Goal: Obtain resource: Download file/media

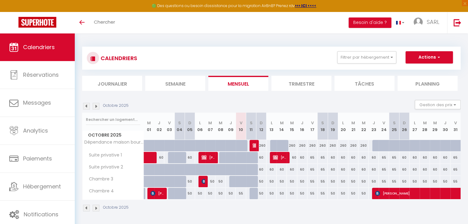
click at [85, 108] on img at bounding box center [86, 106] width 7 height 7
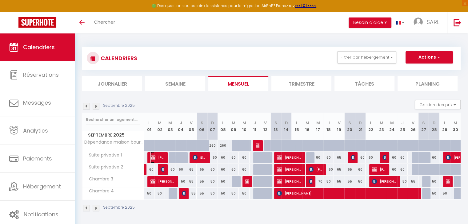
click at [157, 157] on span "Céline Castellano" at bounding box center [157, 158] width 14 height 12
select select "OK"
select select "KO"
select select "1"
select select "0"
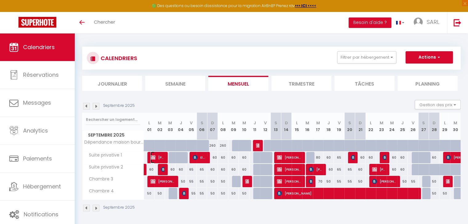
select select "1"
select select
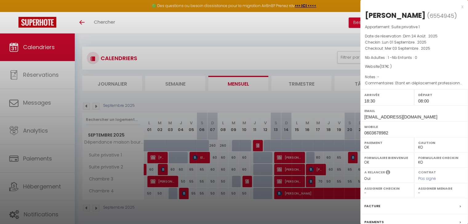
click at [316, 101] on div at bounding box center [234, 112] width 468 height 224
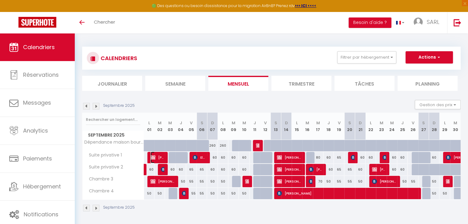
click at [155, 161] on span "Céline Castellano" at bounding box center [157, 158] width 14 height 12
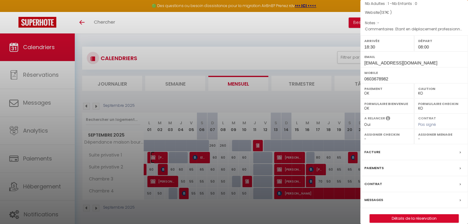
scroll to position [55, 0]
click at [372, 155] on label "Facture" at bounding box center [372, 152] width 16 height 6
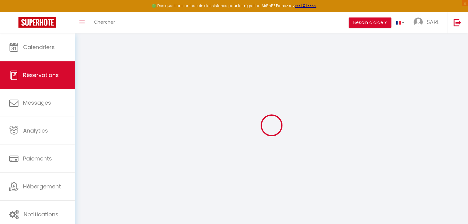
select select "cleaning"
select select "taxes"
select select
checkbox input "false"
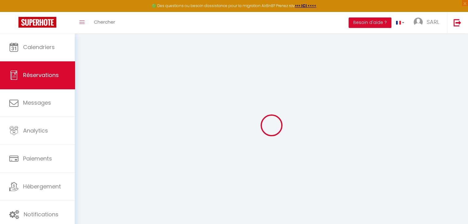
type textarea "Etant en déplacement professionnel, j'aurai besoin d'une facture SVP."
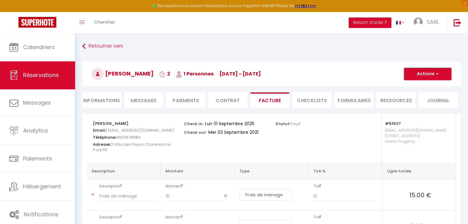
click at [437, 74] on span "button" at bounding box center [436, 74] width 4 height 6
click at [421, 95] on link "Aperçu et éditer" at bounding box center [423, 96] width 52 height 8
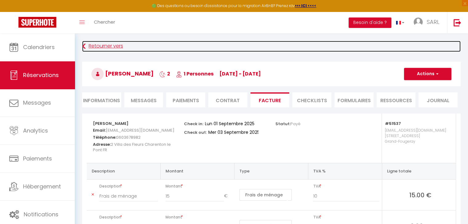
click at [110, 46] on link "Retourner vers" at bounding box center [271, 46] width 378 height 11
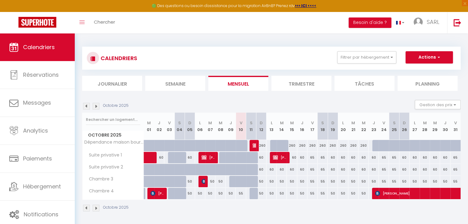
click at [81, 106] on div "CALENDRIERS Filtrer par hébergement Tous Dépendance maison bourgeoise Suite pri…" at bounding box center [271, 130] width 393 height 192
click at [87, 109] on img at bounding box center [86, 106] width 7 height 7
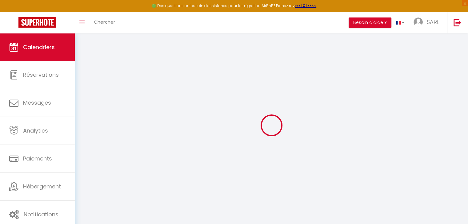
select select
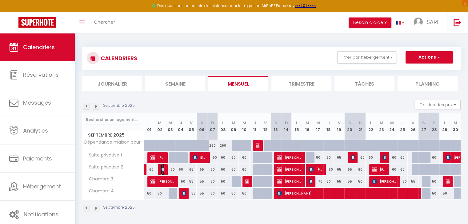
click at [162, 169] on img at bounding box center [163, 169] width 5 height 5
select select "OK"
select select "KO"
select select "1"
select select "0"
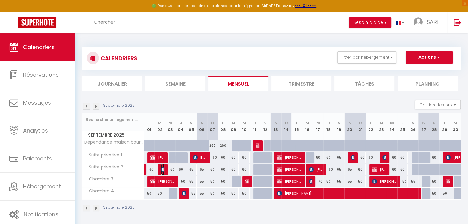
select select "1"
select select
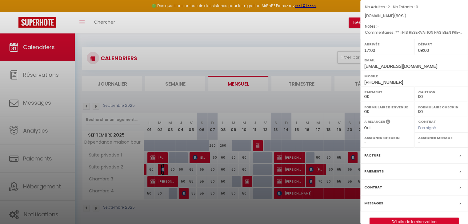
scroll to position [71, 0]
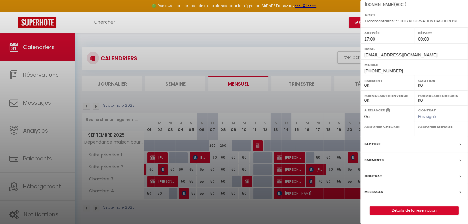
click at [370, 145] on label "Facture" at bounding box center [372, 144] width 16 height 6
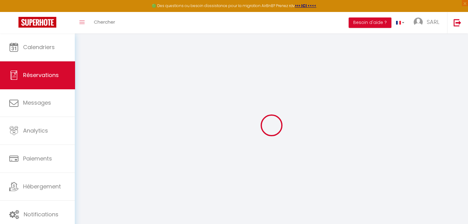
select select "cleaning"
select select "taxes"
select select
checkbox input "false"
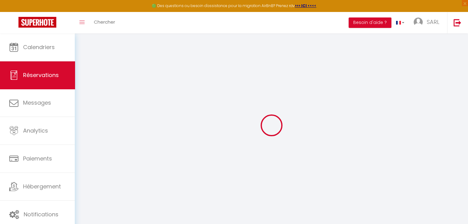
select select
checkbox input "false"
type textarea "** THIS RESERVATION HAS BEEN PRE-PAID ** BOOKING NOTE : Payment charge is EUR 1…"
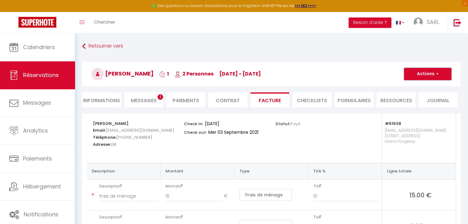
click at [432, 71] on button "Actions" at bounding box center [427, 74] width 47 height 12
click at [412, 86] on link "Enregistrer" at bounding box center [423, 88] width 52 height 8
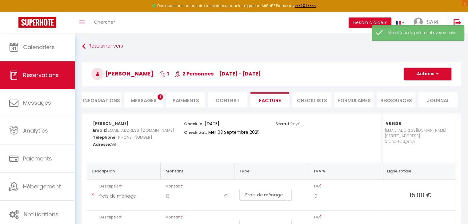
click at [424, 74] on button "Actions" at bounding box center [427, 74] width 47 height 12
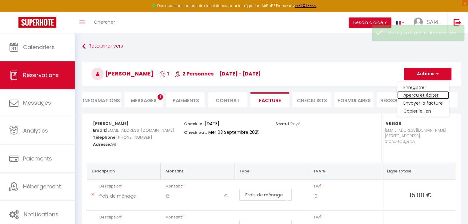
click at [414, 94] on link "Aperçu et éditer" at bounding box center [423, 96] width 52 height 8
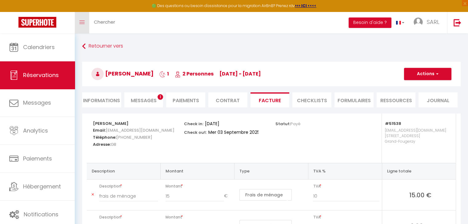
drag, startPoint x: 81, startPoint y: 20, endPoint x: 83, endPoint y: 29, distance: 9.0
click at [81, 21] on icon "Toggle menubar" at bounding box center [81, 23] width 5 height 4
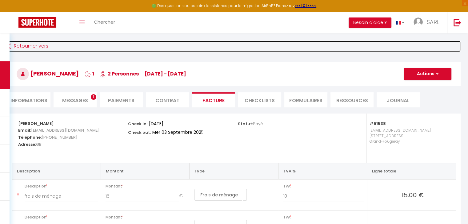
click at [30, 45] on link "Retourner vers" at bounding box center [233, 46] width 453 height 11
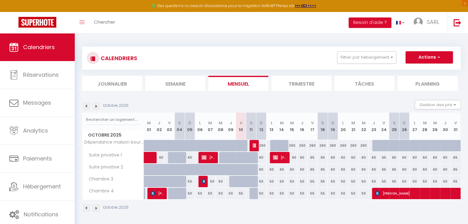
click at [86, 107] on img at bounding box center [86, 106] width 7 height 7
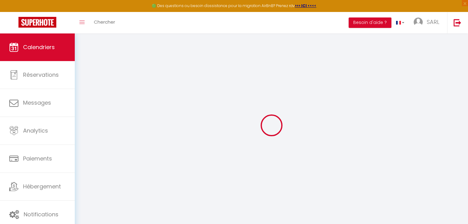
select select
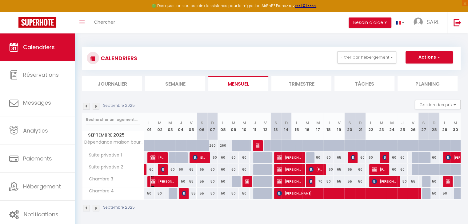
click at [170, 180] on span "Gwendal Guillemot" at bounding box center [162, 182] width 24 height 12
select select "OK"
select select "KO"
select select "0"
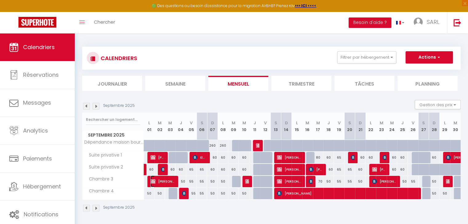
select select "1"
select select
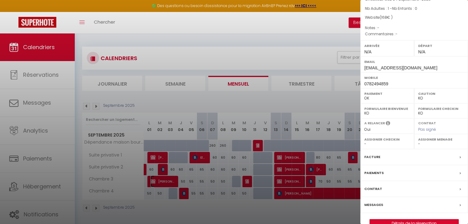
scroll to position [71, 0]
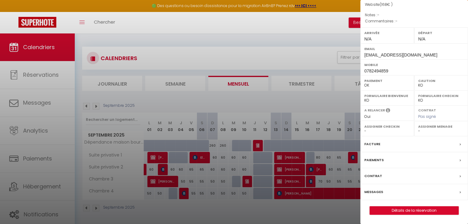
click at [379, 146] on div "Facture" at bounding box center [414, 145] width 108 height 16
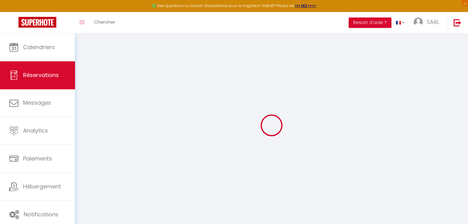
select select
checkbox input "false"
select select
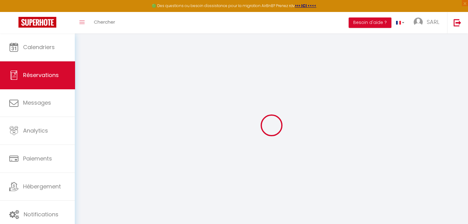
checkbox input "false"
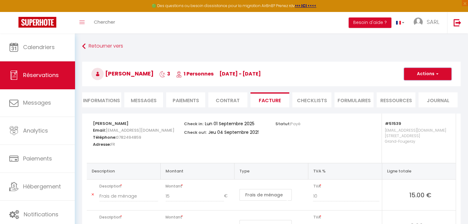
click at [428, 74] on button "Actions" at bounding box center [427, 74] width 47 height 12
click at [414, 96] on link "Aperçu et éditer" at bounding box center [423, 96] width 52 height 8
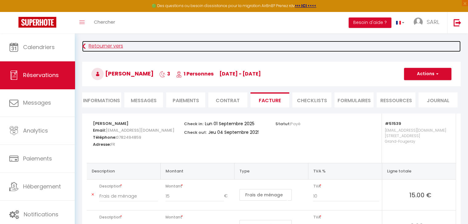
click at [92, 44] on link "Retourner vers" at bounding box center [271, 46] width 378 height 11
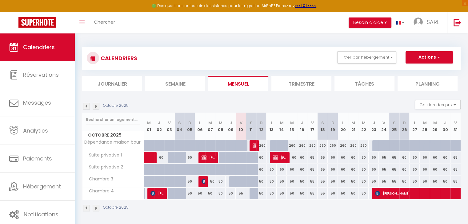
click at [86, 107] on img at bounding box center [86, 106] width 7 height 7
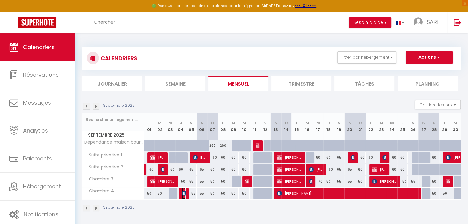
click at [183, 195] on img at bounding box center [184, 193] width 5 height 5
select select "OK"
select select "KO"
select select "1"
select select "0"
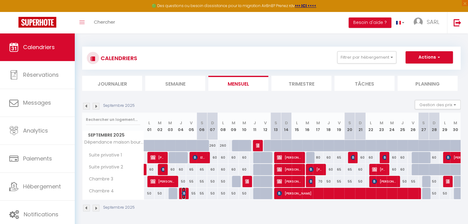
select select "1"
select select
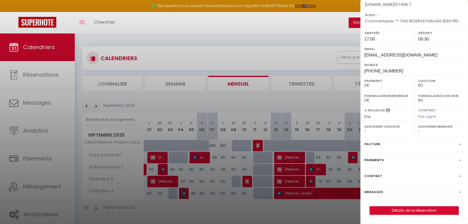
scroll to position [71, 0]
click at [372, 143] on label "Facture" at bounding box center [372, 144] width 16 height 6
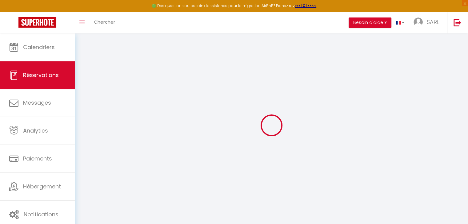
select select
checkbox input "false"
select select
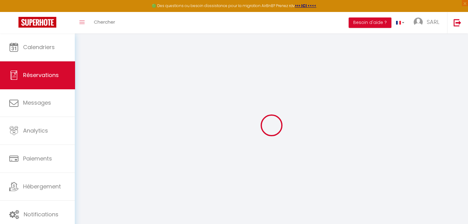
checkbox input "false"
type textarea "** THIS RESERVATION HAS BEEN PRE-PAID ** BOOKING NOTE : Payment charge is EUR 0…"
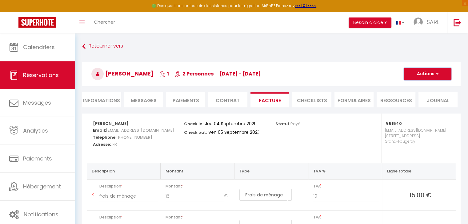
click at [424, 72] on button "Actions" at bounding box center [427, 74] width 47 height 12
click at [408, 97] on link "Aperçu et éditer" at bounding box center [423, 96] width 52 height 8
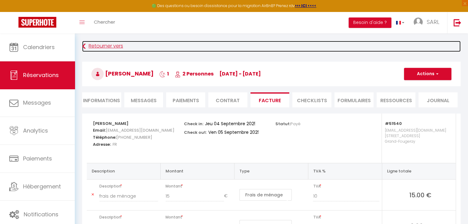
click at [96, 46] on link "Retourner vers" at bounding box center [271, 46] width 378 height 11
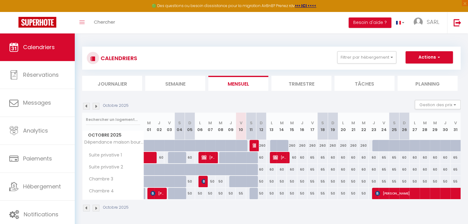
click at [87, 106] on img at bounding box center [86, 106] width 7 height 7
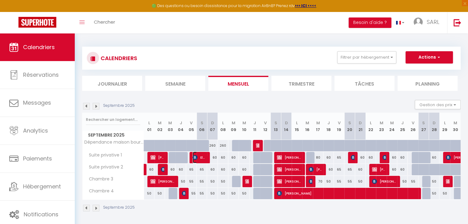
click at [196, 155] on span "Elmar zur Bonsen" at bounding box center [200, 158] width 14 height 12
select select "OK"
select select "1"
select select "0"
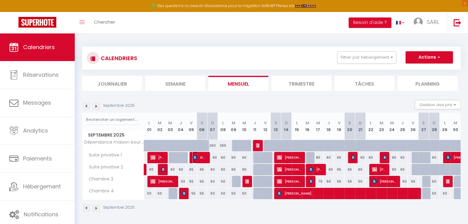
select select "1"
select select
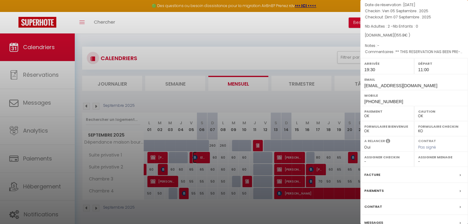
scroll to position [61, 0]
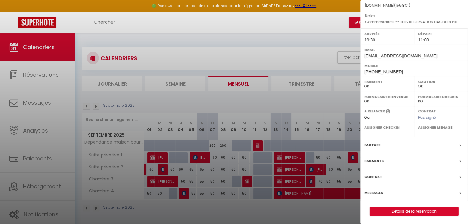
click at [371, 143] on label "Facture" at bounding box center [372, 145] width 16 height 6
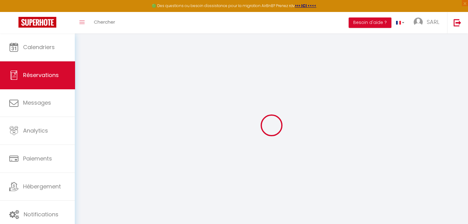
select select
checkbox input "false"
type textarea "** THIS RESERVATION HAS BEEN PRE-PAID ** Approximate time of arrival: between 1…"
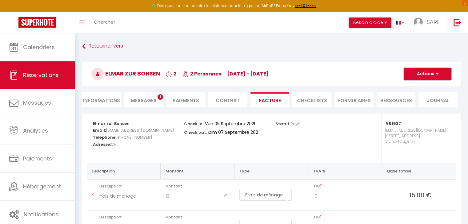
click at [425, 75] on button "Actions" at bounding box center [427, 74] width 47 height 12
click at [410, 96] on link "Aperçu et éditer" at bounding box center [423, 96] width 52 height 8
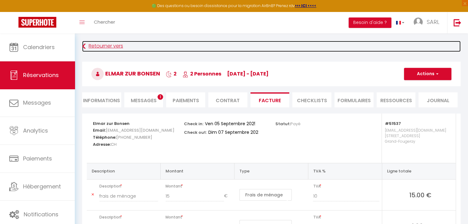
click at [95, 48] on link "Retourner vers" at bounding box center [271, 46] width 378 height 11
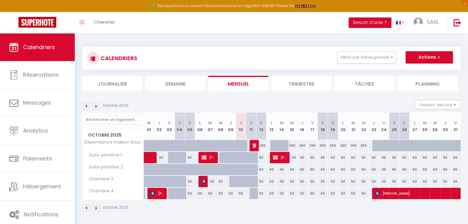
click at [85, 106] on img at bounding box center [86, 106] width 7 height 7
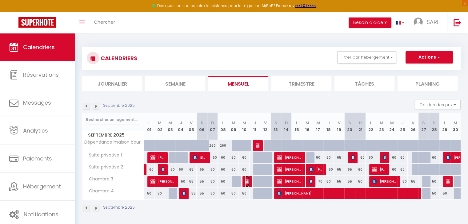
click at [247, 184] on img at bounding box center [247, 181] width 5 height 5
select select "OK"
select select "KO"
select select "0"
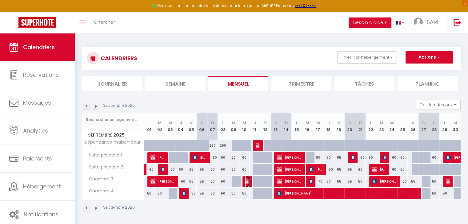
select select "1"
select select
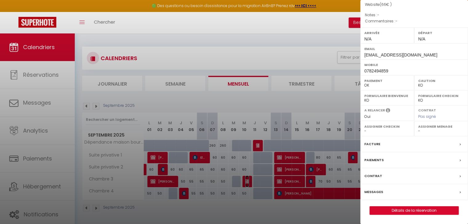
scroll to position [71, 0]
click at [372, 144] on label "Facture" at bounding box center [372, 144] width 16 height 6
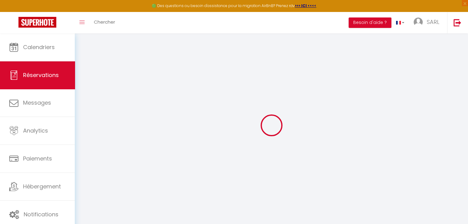
select select
checkbox input "false"
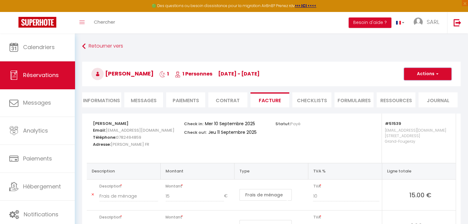
click at [423, 75] on button "Actions" at bounding box center [427, 74] width 47 height 12
click at [416, 94] on link "Aperçu et éditer" at bounding box center [423, 96] width 52 height 8
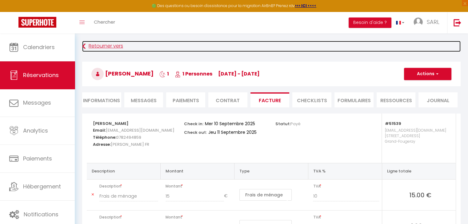
click at [91, 47] on link "Retourner vers" at bounding box center [271, 46] width 378 height 11
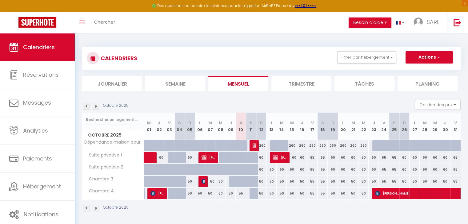
click at [87, 107] on img at bounding box center [86, 106] width 7 height 7
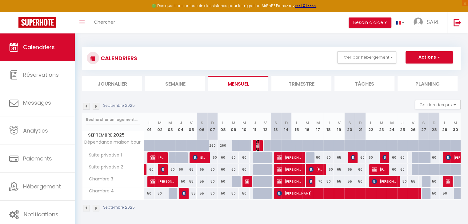
click at [257, 150] on span "frédéric derrien" at bounding box center [257, 146] width 3 height 12
select select "OK"
select select "KO"
select select "1"
select select "0"
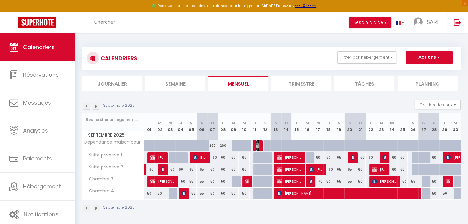
select select "1"
select select
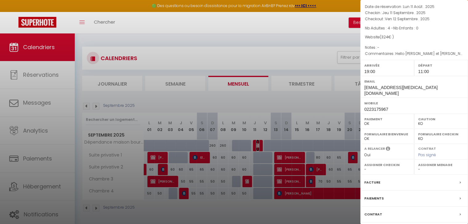
scroll to position [61, 0]
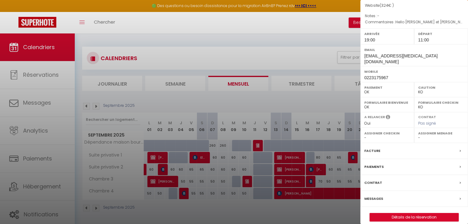
click at [369, 148] on label "Facture" at bounding box center [372, 151] width 16 height 6
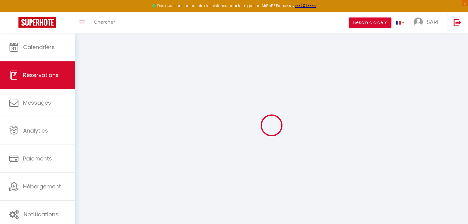
select select "cleaning"
select select "taxes"
select select
checkbox input "false"
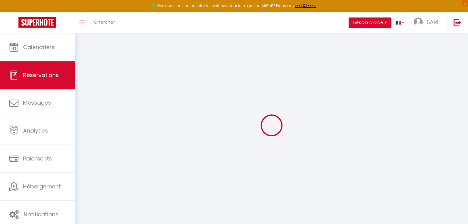
select select
checkbox input "false"
type textarea "Hello Philippe et Remy, nous avons hâte de séjourner chez vous ! Bises Célia"
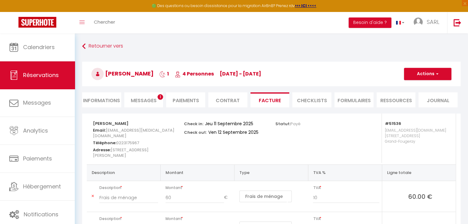
click at [466, 40] on div "Retourner vers frédéric derrien 1 4 Personnes je 11 Sep - ve 12 Sep Actions Enr…" at bounding box center [271, 175] width 393 height 283
click at [425, 72] on button "Actions" at bounding box center [427, 74] width 47 height 12
click at [410, 98] on link "Aperçu et éditer" at bounding box center [423, 96] width 52 height 8
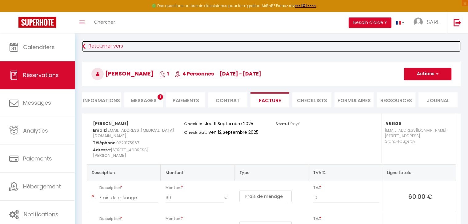
click at [89, 47] on link "Retourner vers" at bounding box center [271, 46] width 378 height 11
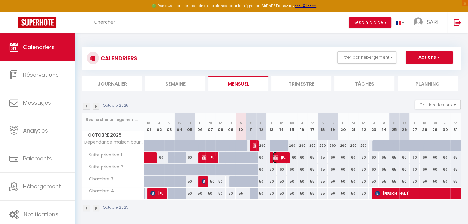
click at [278, 158] on span "Céline Castellano" at bounding box center [280, 158] width 14 height 12
select select "OK"
select select "KO"
select select "1"
select select "0"
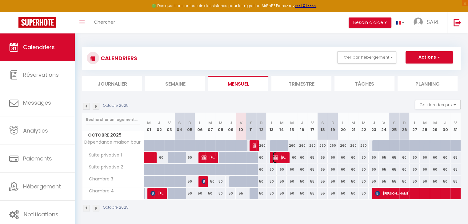
select select "1"
select select
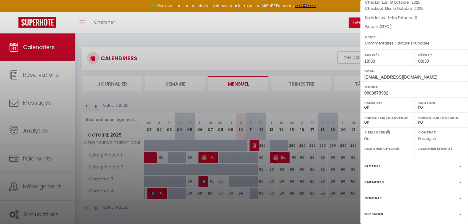
scroll to position [55, 0]
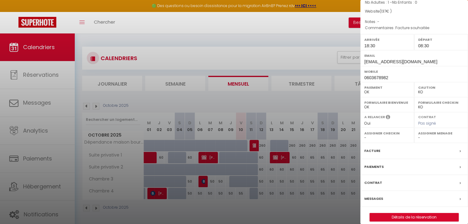
click at [372, 150] on label "Facture" at bounding box center [372, 151] width 16 height 6
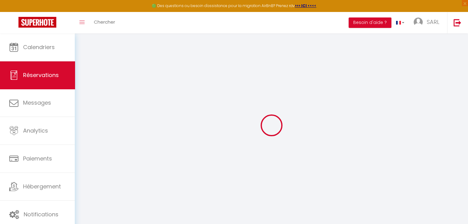
select select
checkbox input "false"
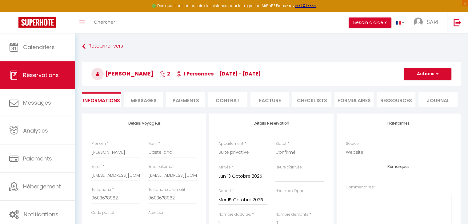
select select
checkbox input "false"
type textarea "Facture souhaitée"
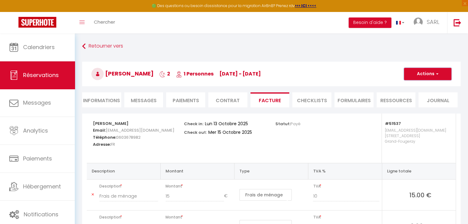
click at [425, 72] on button "Actions" at bounding box center [427, 74] width 47 height 12
click at [411, 96] on link "Aperçu et éditer" at bounding box center [423, 96] width 52 height 8
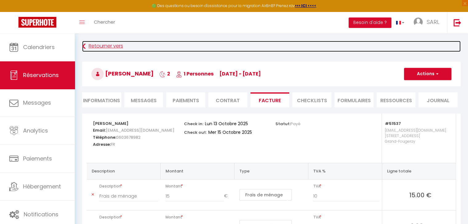
click at [96, 47] on link "Retourner vers" at bounding box center [271, 46] width 378 height 11
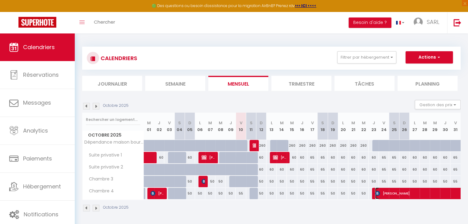
click at [392, 195] on span "drifa mekarnia" at bounding box center [474, 194] width 198 height 12
select select "OK"
select select "KO"
select select "1"
select select "0"
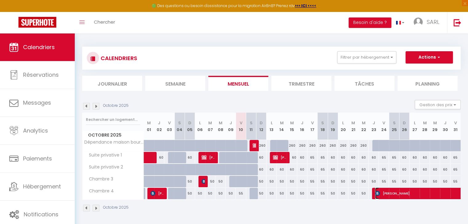
select select "1"
select select
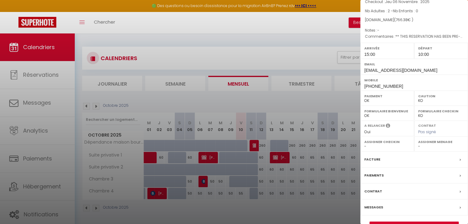
scroll to position [61, 0]
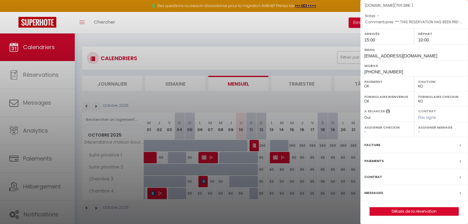
click at [375, 144] on label "Facture" at bounding box center [372, 145] width 16 height 6
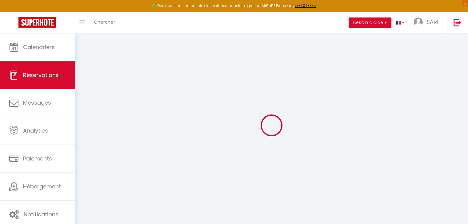
select select
checkbox input "false"
select select
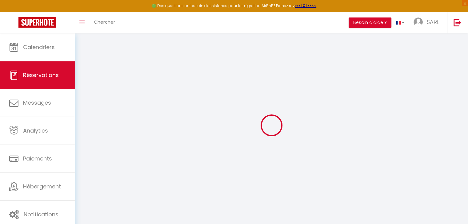
checkbox input "false"
type textarea "** THIS RESERVATION HAS BEEN PRE-PAID ** BOOKING NOTE : Payment charge is EUR 1…"
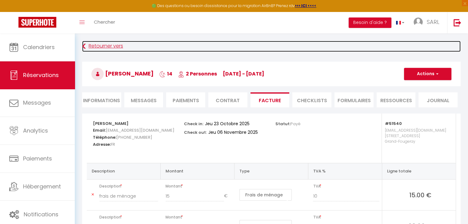
click at [99, 51] on link "Retourner vers" at bounding box center [271, 46] width 378 height 11
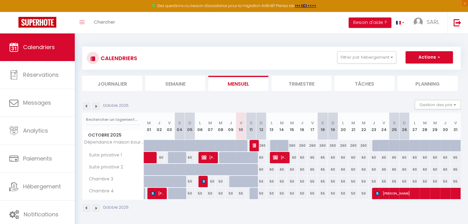
click at [85, 107] on img at bounding box center [86, 106] width 7 height 7
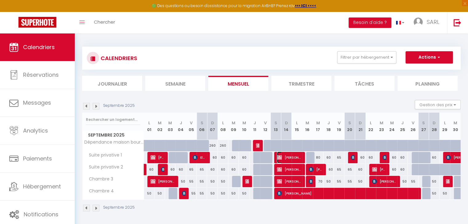
click at [291, 155] on span "Nadia SUTTER-HULOT" at bounding box center [289, 158] width 24 height 12
select select "OK"
select select "1"
select select "0"
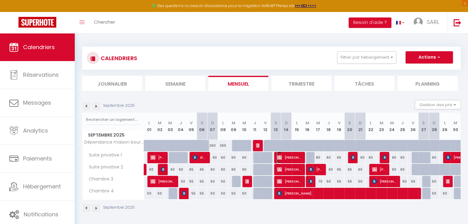
select select "1"
select select
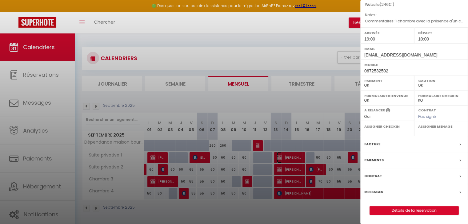
scroll to position [71, 0]
click at [375, 146] on label "Facture" at bounding box center [372, 144] width 16 height 6
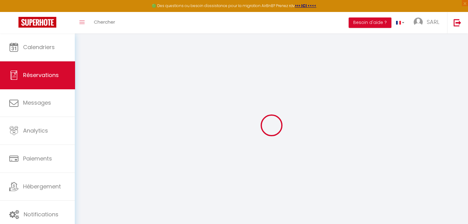
select select
checkbox input "false"
select select
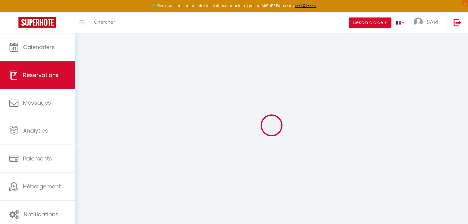
checkbox input "false"
type textarea "1 chambre avec la présence d'un chien Jack Russell Nous avons un petit chien av…"
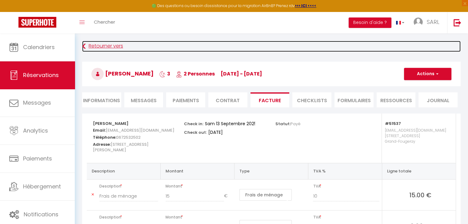
click at [101, 46] on link "Retourner vers" at bounding box center [271, 46] width 378 height 11
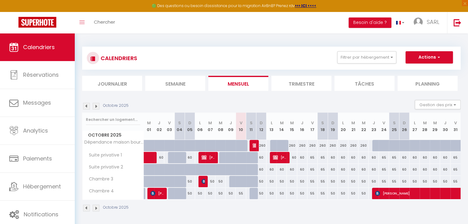
click at [85, 107] on img at bounding box center [86, 106] width 7 height 7
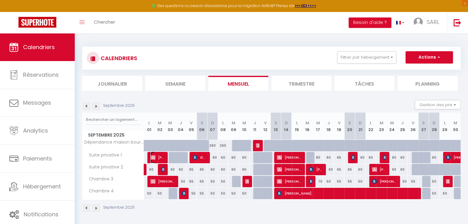
click at [157, 155] on span "Céline Castellano" at bounding box center [157, 158] width 14 height 12
select select "OK"
select select "KO"
select select "1"
select select "0"
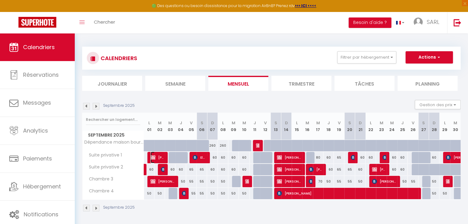
select select "1"
select select
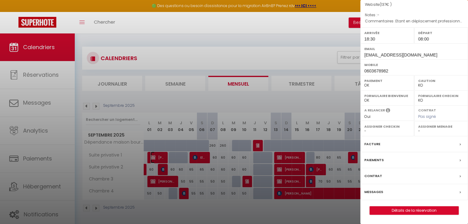
scroll to position [71, 0]
click at [366, 143] on label "Facture" at bounding box center [372, 144] width 16 height 6
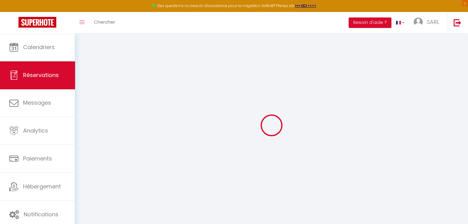
select select
checkbox input "false"
select select
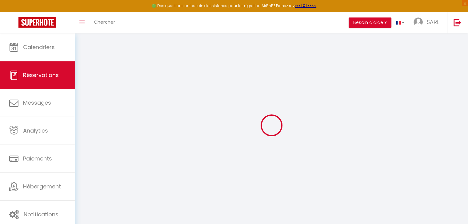
checkbox input "false"
type textarea "Etant en déplacement professionnel, j'aurai besoin d'une facture SVP."
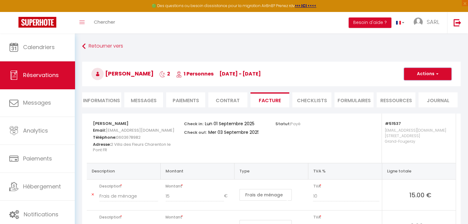
click at [429, 71] on button "Actions" at bounding box center [427, 74] width 47 height 12
click at [410, 94] on link "Aperçu et éditer" at bounding box center [423, 96] width 52 height 8
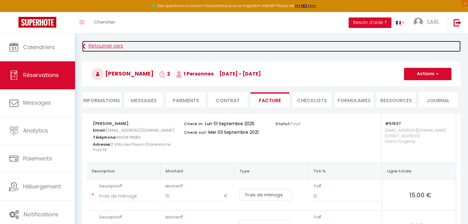
click at [97, 46] on link "Retourner vers" at bounding box center [271, 46] width 378 height 11
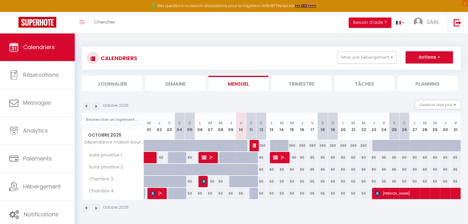
click at [87, 106] on img at bounding box center [86, 106] width 7 height 7
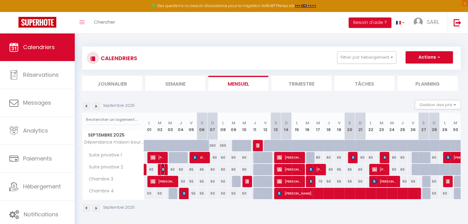
click at [161, 169] on img at bounding box center [163, 169] width 5 height 5
select select "OK"
select select "KO"
select select "1"
select select "0"
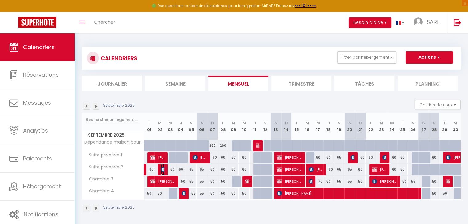
select select "1"
select select
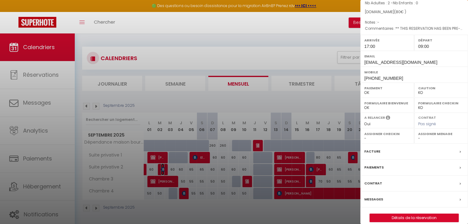
scroll to position [63, 0]
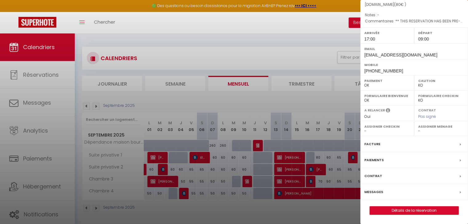
click at [375, 148] on label "Facture" at bounding box center [372, 144] width 16 height 6
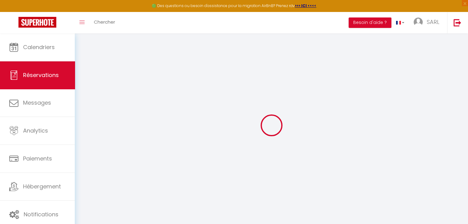
select select "cleaning"
select select "taxes"
select select
checkbox input "false"
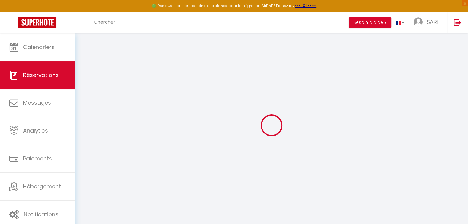
select select
checkbox input "false"
type textarea "** THIS RESERVATION HAS BEEN PRE-PAID ** BOOKING NOTE : Payment charge is EUR 1…"
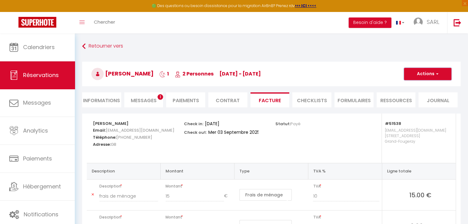
click at [424, 73] on button "Actions" at bounding box center [427, 74] width 47 height 12
click at [412, 97] on link "Aperçu et éditer" at bounding box center [423, 96] width 52 height 8
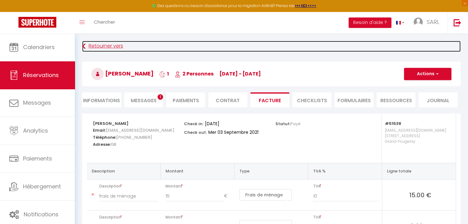
click at [82, 49] on icon at bounding box center [83, 46] width 3 height 11
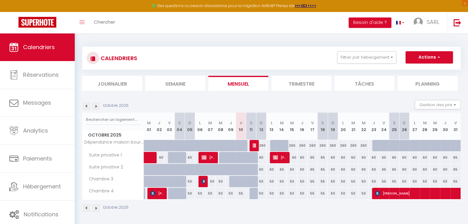
click at [85, 108] on img at bounding box center [86, 106] width 7 height 7
select select
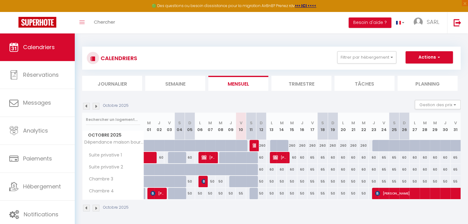
select select
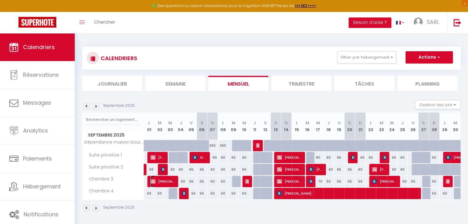
click at [158, 183] on span "Gwendal Guillemot" at bounding box center [162, 182] width 24 height 12
select select "OK"
select select "KO"
select select "0"
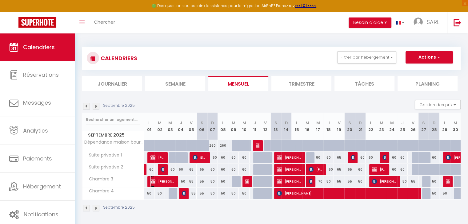
select select "1"
select select
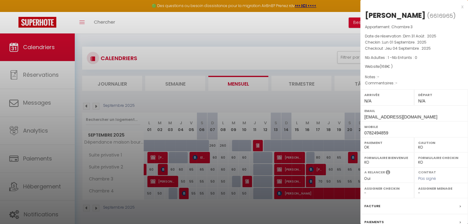
click at [374, 210] on label "Facture" at bounding box center [372, 206] width 16 height 6
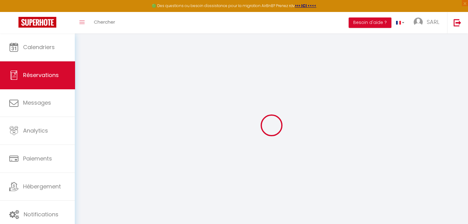
select select "cleaning"
select select "taxes"
select select
checkbox input "false"
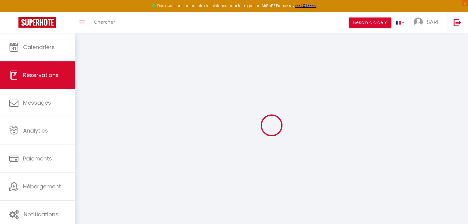
select select
checkbox input "false"
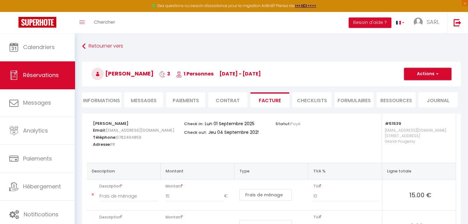
click at [427, 73] on button "Actions" at bounding box center [427, 74] width 47 height 12
click at [412, 97] on link "Aperçu et éditer" at bounding box center [423, 96] width 52 height 8
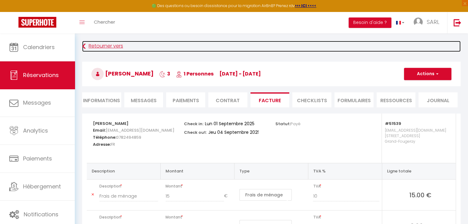
click at [93, 47] on link "Retourner vers" at bounding box center [271, 46] width 378 height 11
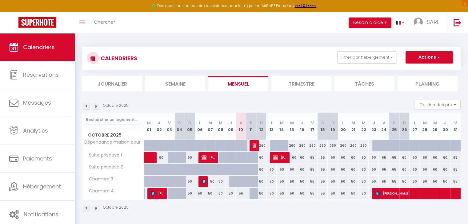
click at [85, 107] on img at bounding box center [86, 106] width 7 height 7
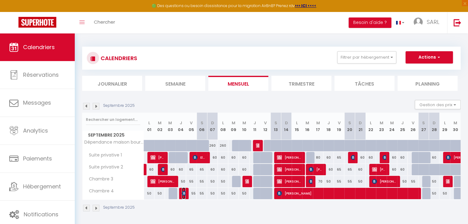
click at [183, 195] on img at bounding box center [184, 193] width 5 height 5
select select "OK"
select select "KO"
select select "1"
select select "0"
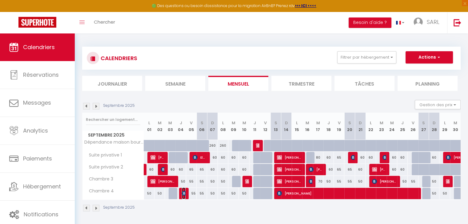
select select "1"
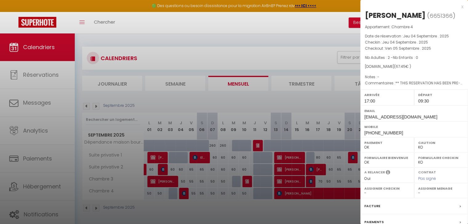
click at [375, 210] on label "Facture" at bounding box center [372, 206] width 16 height 6
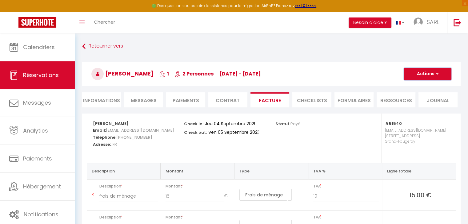
click at [428, 73] on button "Actions" at bounding box center [427, 74] width 47 height 12
click at [415, 95] on link "Aperçu et éditer" at bounding box center [423, 96] width 52 height 8
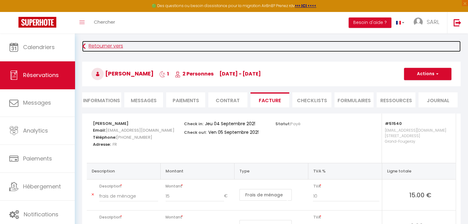
click at [86, 45] on link "Retourner vers" at bounding box center [271, 46] width 378 height 11
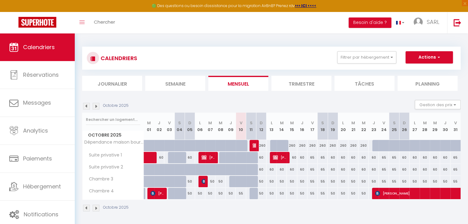
click at [86, 107] on img at bounding box center [86, 106] width 7 height 7
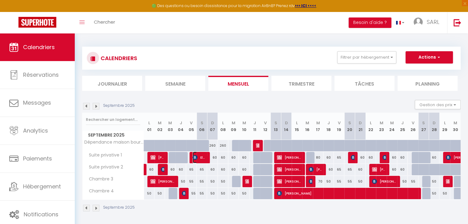
click at [201, 156] on span "Elmar zur Bonsen" at bounding box center [200, 158] width 14 height 12
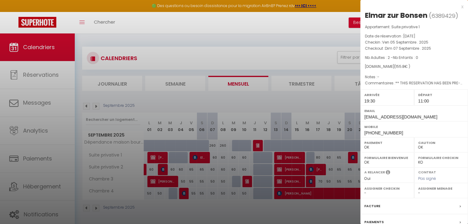
click at [372, 204] on label "Facture" at bounding box center [372, 206] width 16 height 6
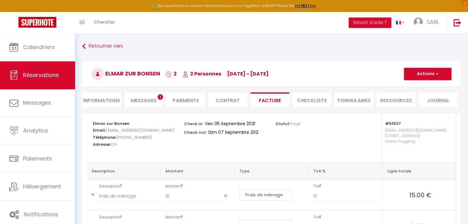
click at [420, 69] on button "Actions" at bounding box center [427, 74] width 47 height 12
click at [406, 96] on link "Aperçu et éditer" at bounding box center [423, 96] width 52 height 8
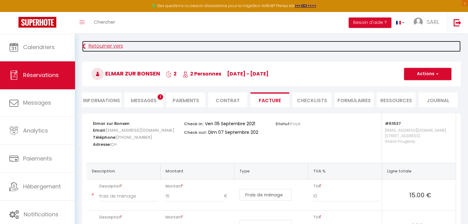
click at [91, 46] on link "Retourner vers" at bounding box center [271, 46] width 378 height 11
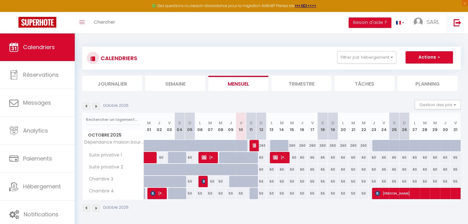
click at [86, 105] on img at bounding box center [86, 106] width 7 height 7
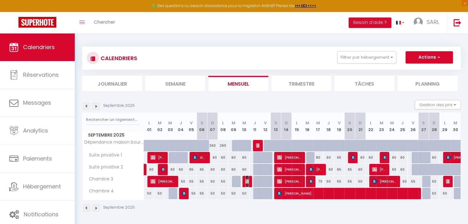
click at [247, 182] on img at bounding box center [247, 181] width 5 height 5
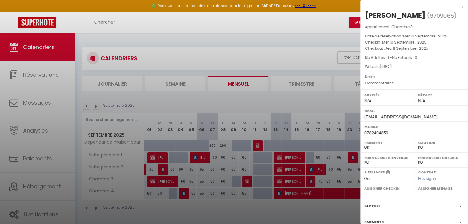
click at [366, 210] on label "Facture" at bounding box center [372, 206] width 16 height 6
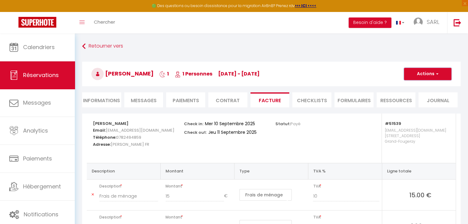
click at [429, 76] on button "Actions" at bounding box center [427, 74] width 47 height 12
click at [408, 97] on link "Aperçu et éditer" at bounding box center [423, 96] width 52 height 8
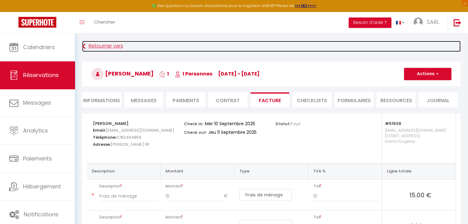
click at [91, 46] on link "Retourner vers" at bounding box center [271, 46] width 378 height 11
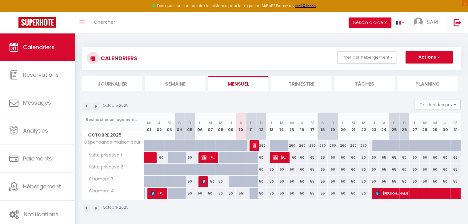
click at [86, 106] on img at bounding box center [86, 106] width 7 height 7
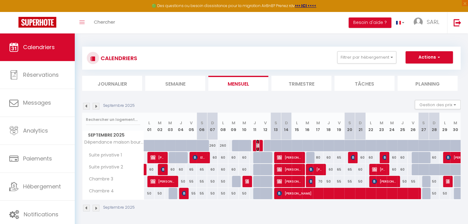
click at [258, 142] on span "frédéric derrien" at bounding box center [257, 146] width 3 height 12
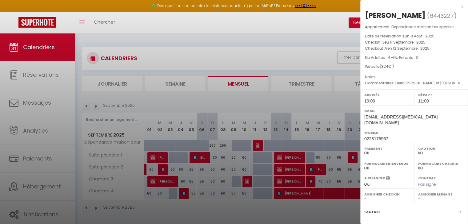
click at [374, 209] on label "Facture" at bounding box center [372, 212] width 16 height 6
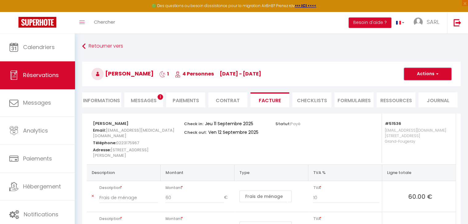
click at [422, 72] on button "Actions" at bounding box center [427, 74] width 47 height 12
click at [411, 94] on link "Aperçu et éditer" at bounding box center [423, 96] width 52 height 8
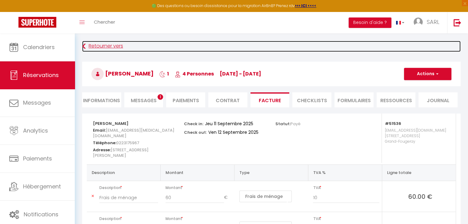
click at [85, 45] on icon at bounding box center [83, 46] width 3 height 11
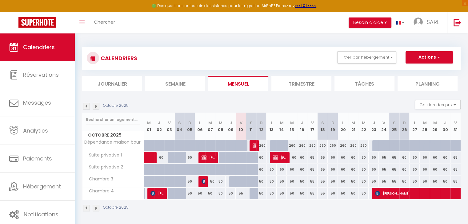
click at [85, 106] on img at bounding box center [86, 106] width 7 height 7
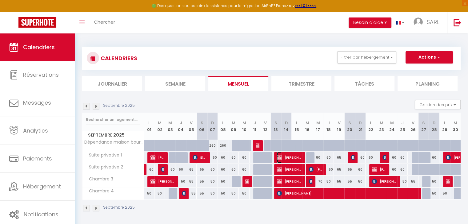
click at [289, 157] on span "Nadia SUTTER-HULOT" at bounding box center [289, 158] width 24 height 12
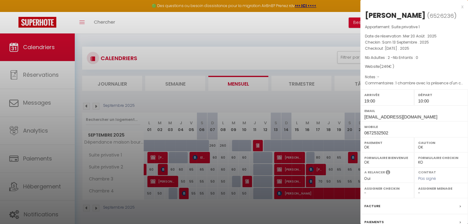
click at [368, 210] on label "Facture" at bounding box center [372, 206] width 16 height 6
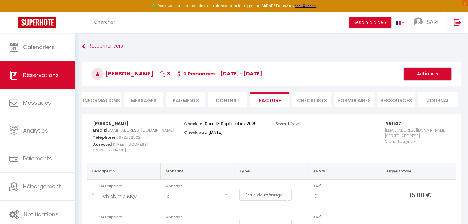
click at [424, 73] on button "Actions" at bounding box center [427, 74] width 47 height 12
click at [408, 95] on link "Aperçu et éditer" at bounding box center [423, 96] width 52 height 8
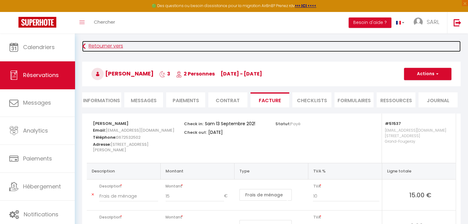
click at [86, 47] on link "Retourner vers" at bounding box center [271, 46] width 378 height 11
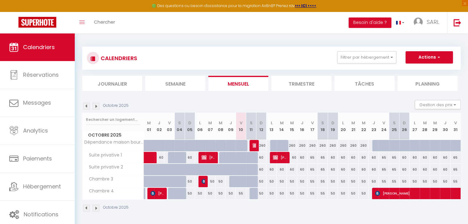
click at [86, 107] on img at bounding box center [86, 106] width 7 height 7
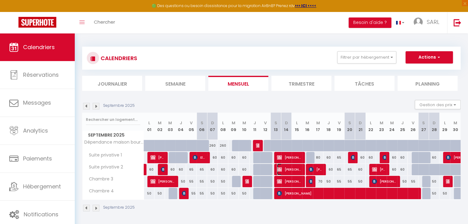
click at [287, 168] on span "Nadia SUTTER-HULOT" at bounding box center [289, 170] width 24 height 12
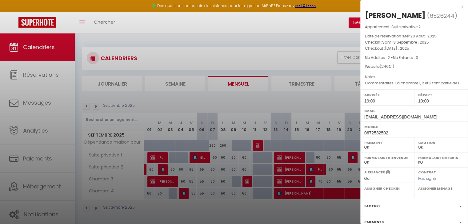
click at [373, 210] on label "Facture" at bounding box center [372, 206] width 16 height 6
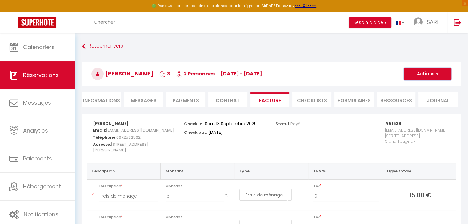
click at [420, 77] on button "Actions" at bounding box center [427, 74] width 47 height 12
click at [410, 98] on link "Aperçu et éditer" at bounding box center [423, 96] width 52 height 8
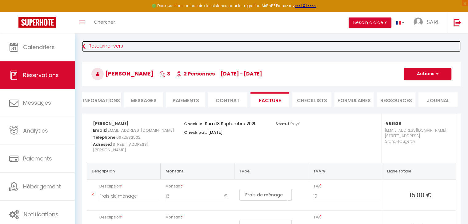
click at [90, 45] on link "Retourner vers" at bounding box center [271, 46] width 378 height 11
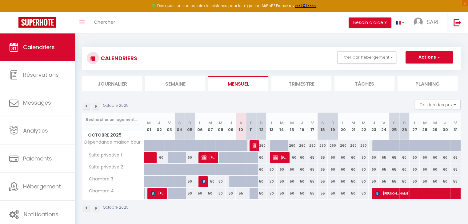
click at [85, 106] on img at bounding box center [86, 106] width 7 height 7
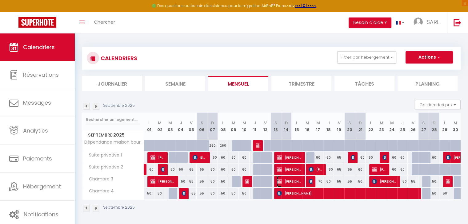
click at [292, 180] on span "Nadia SUTTER-HULOT" at bounding box center [289, 182] width 24 height 12
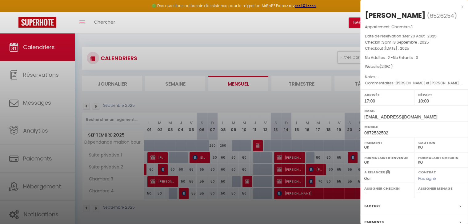
click at [367, 210] on label "Facture" at bounding box center [372, 206] width 16 height 6
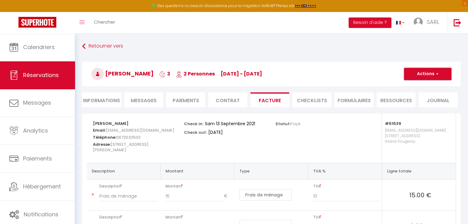
click at [422, 73] on button "Actions" at bounding box center [427, 74] width 47 height 12
click at [410, 94] on link "Aperçu et éditer" at bounding box center [423, 96] width 52 height 8
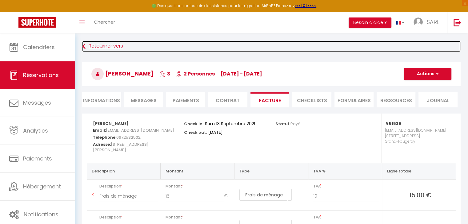
click at [86, 45] on link "Retourner vers" at bounding box center [271, 46] width 378 height 11
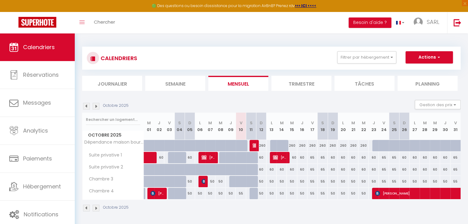
click at [84, 109] on img at bounding box center [86, 106] width 7 height 7
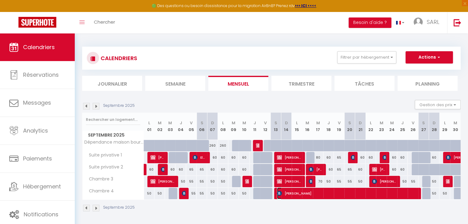
click at [291, 193] on span "pierrick Déprez" at bounding box center [346, 194] width 139 height 12
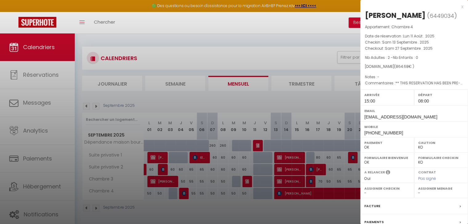
click at [372, 204] on label "Facture" at bounding box center [372, 206] width 16 height 6
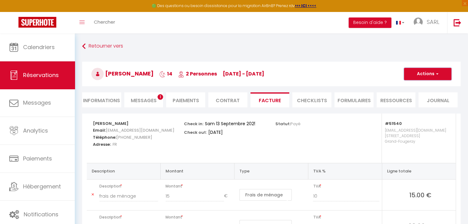
click at [429, 75] on button "Actions" at bounding box center [427, 74] width 47 height 12
click at [410, 96] on link "Aperçu et éditer" at bounding box center [423, 96] width 52 height 8
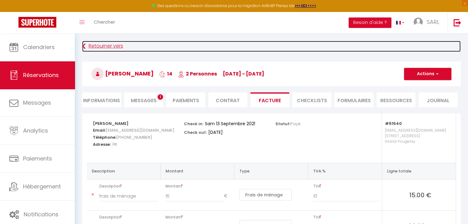
click at [100, 42] on link "Retourner vers" at bounding box center [271, 46] width 378 height 11
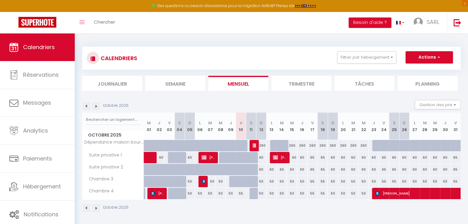
click at [85, 107] on img at bounding box center [86, 106] width 7 height 7
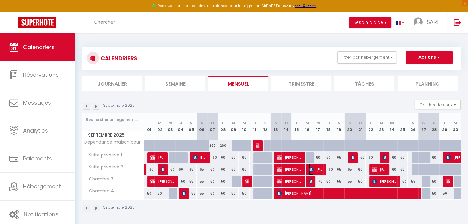
click at [319, 169] on span "Grégory Wanlin" at bounding box center [315, 170] width 14 height 12
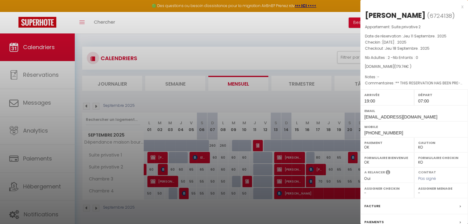
click at [373, 206] on label "Facture" at bounding box center [372, 206] width 16 height 6
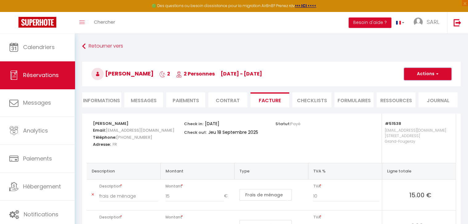
click at [427, 78] on button "Actions" at bounding box center [427, 74] width 47 height 12
click at [413, 96] on link "Aperçu et éditer" at bounding box center [423, 96] width 52 height 8
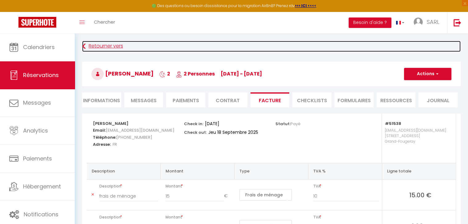
click at [96, 43] on link "Retourner vers" at bounding box center [271, 46] width 378 height 11
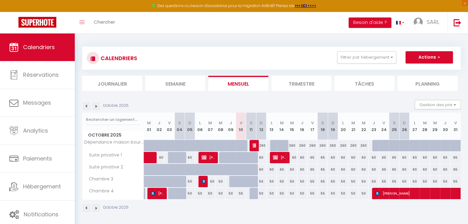
click at [85, 108] on img at bounding box center [86, 106] width 7 height 7
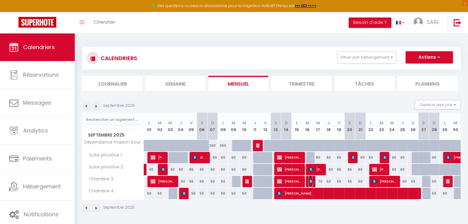
click at [310, 181] on img at bounding box center [310, 181] width 5 height 5
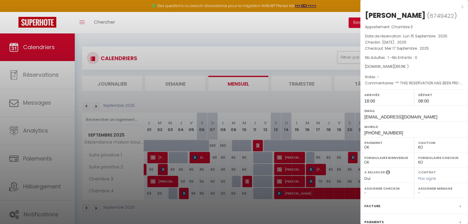
click at [371, 206] on label "Facture" at bounding box center [372, 206] width 16 height 6
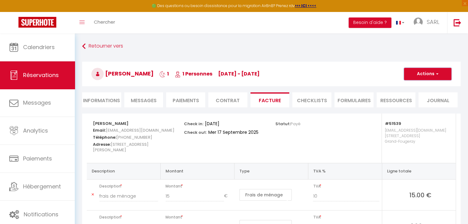
click at [427, 73] on button "Actions" at bounding box center [427, 74] width 47 height 12
click at [410, 94] on link "Aperçu et éditer" at bounding box center [423, 96] width 52 height 8
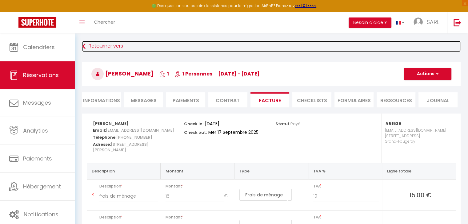
click at [94, 46] on link "Retourner vers" at bounding box center [271, 46] width 378 height 11
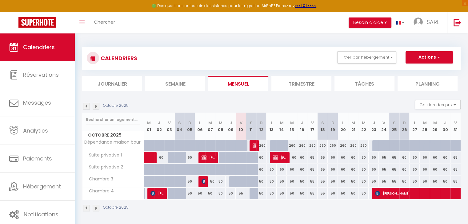
click at [86, 108] on img at bounding box center [86, 106] width 7 height 7
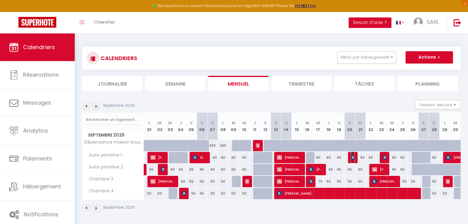
click at [354, 157] on img at bounding box center [353, 157] width 5 height 5
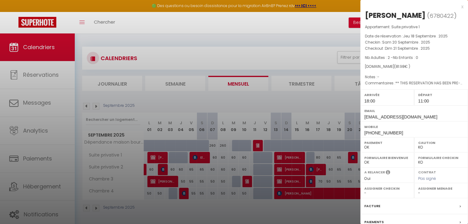
click at [371, 204] on label "Facture" at bounding box center [372, 206] width 16 height 6
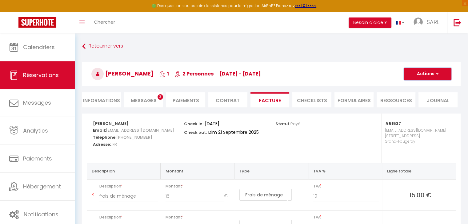
click at [427, 79] on button "Actions" at bounding box center [427, 74] width 47 height 12
click at [419, 93] on link "Aperçu et éditer" at bounding box center [423, 96] width 52 height 8
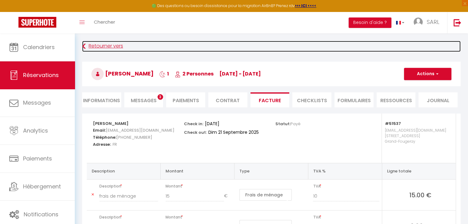
click at [91, 49] on link "Retourner vers" at bounding box center [271, 46] width 378 height 11
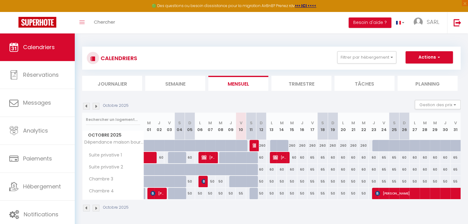
click at [87, 106] on img at bounding box center [86, 106] width 7 height 7
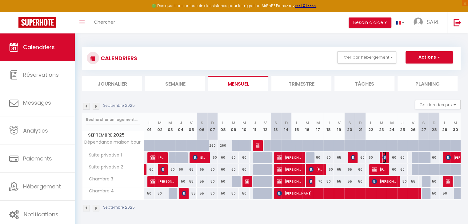
click at [384, 156] on img at bounding box center [384, 157] width 5 height 5
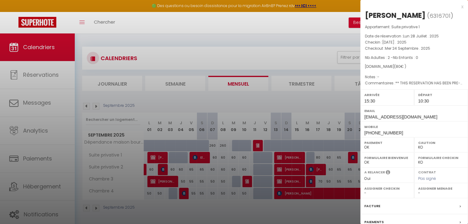
click at [369, 206] on label "Facture" at bounding box center [372, 206] width 16 height 6
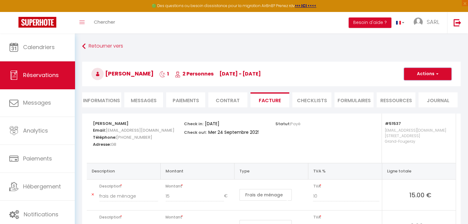
click at [419, 74] on button "Actions" at bounding box center [427, 74] width 47 height 12
click at [407, 94] on link "Aperçu et éditer" at bounding box center [423, 96] width 52 height 8
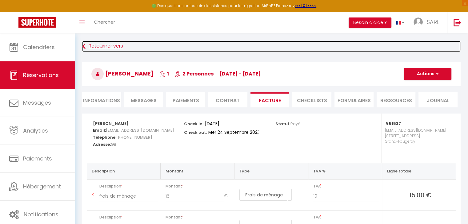
click at [97, 45] on link "Retourner vers" at bounding box center [271, 46] width 378 height 11
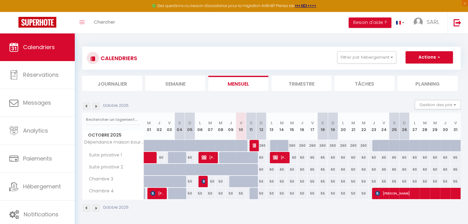
click at [85, 106] on img at bounding box center [86, 106] width 7 height 7
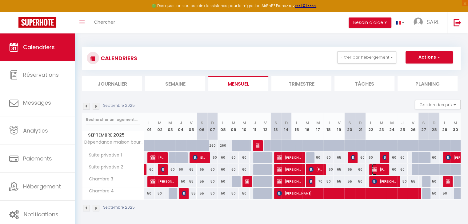
click at [379, 171] on span "Céline Castellano" at bounding box center [379, 170] width 14 height 12
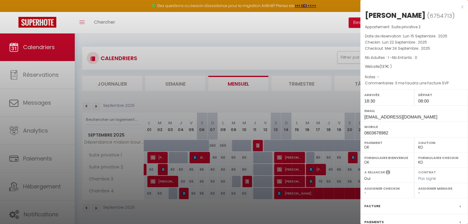
click at [371, 206] on label "Facture" at bounding box center [372, 206] width 16 height 6
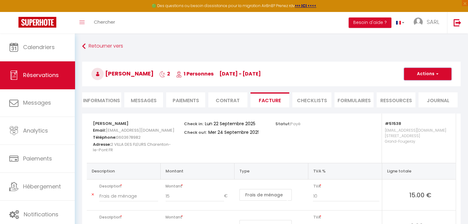
click at [427, 75] on button "Actions" at bounding box center [427, 74] width 47 height 12
click at [411, 96] on link "Aperçu et éditer" at bounding box center [423, 96] width 52 height 8
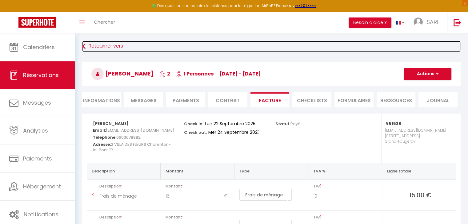
click at [93, 46] on link "Retourner vers" at bounding box center [271, 46] width 378 height 11
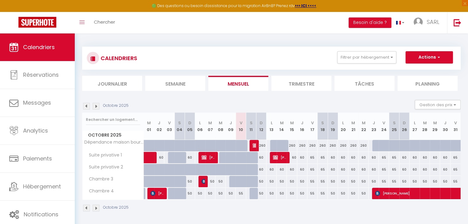
click at [86, 107] on img at bounding box center [86, 106] width 7 height 7
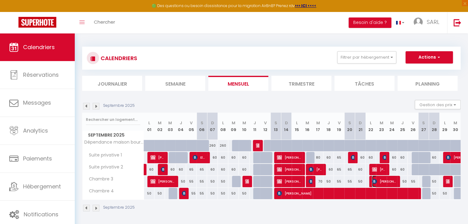
click at [377, 181] on span "Sebastien Tuduri MES Services" at bounding box center [384, 182] width 24 height 12
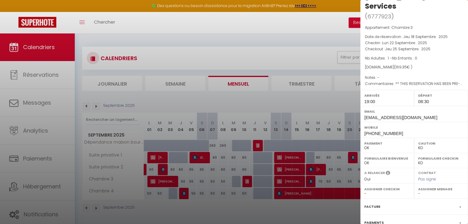
scroll to position [24, 0]
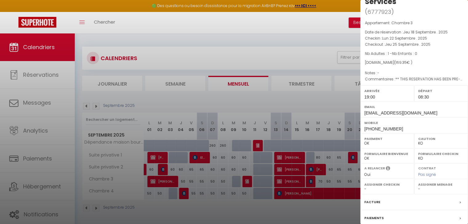
click at [368, 202] on label "Facture" at bounding box center [372, 202] width 16 height 6
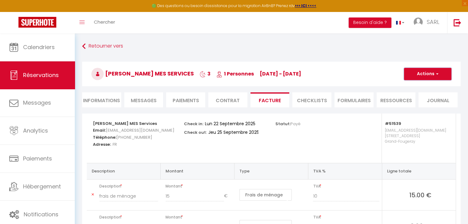
click at [415, 75] on button "Actions" at bounding box center [427, 74] width 47 height 12
click at [413, 93] on link "Aperçu et éditer" at bounding box center [423, 96] width 52 height 8
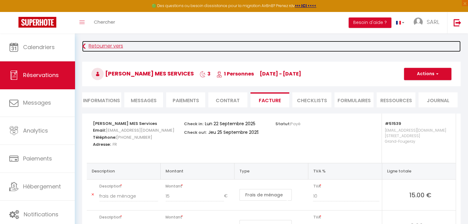
click at [90, 46] on link "Retourner vers" at bounding box center [271, 46] width 378 height 11
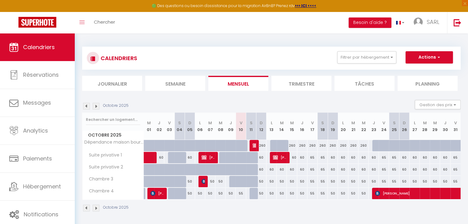
click at [86, 107] on img at bounding box center [86, 106] width 7 height 7
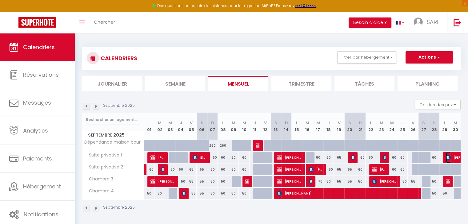
click at [452, 158] on span "sebastien BONNET" at bounding box center [467, 158] width 42 height 12
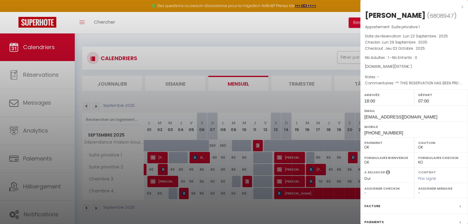
click at [370, 210] on label "Facture" at bounding box center [372, 206] width 16 height 6
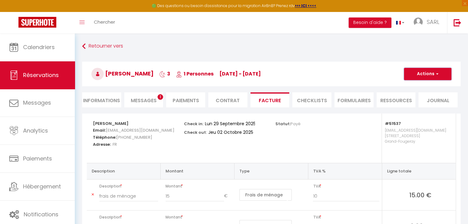
click at [413, 74] on button "Actions" at bounding box center [427, 74] width 47 height 12
click at [416, 96] on link "Aperçu et éditer" at bounding box center [423, 96] width 52 height 8
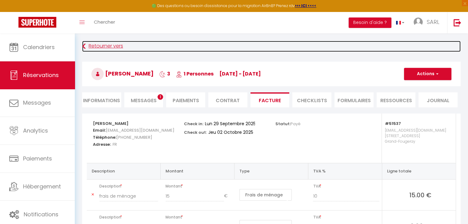
click at [86, 48] on link "Retourner vers" at bounding box center [271, 46] width 378 height 11
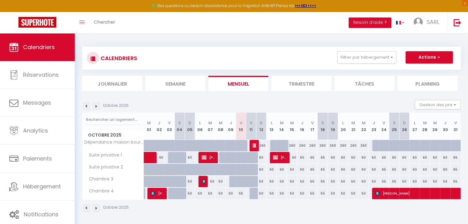
click at [87, 107] on img at bounding box center [86, 106] width 7 height 7
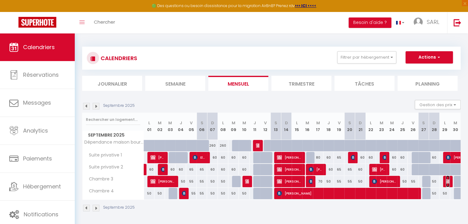
click at [447, 180] on img at bounding box center [448, 181] width 5 height 5
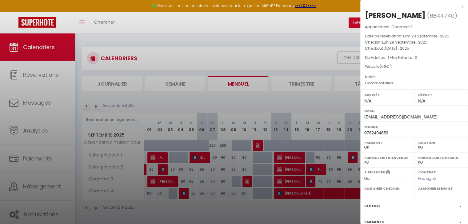
click at [374, 210] on label "Facture" at bounding box center [372, 206] width 16 height 6
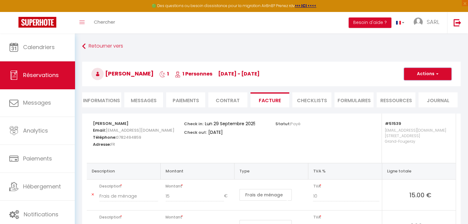
click at [422, 71] on button "Actions" at bounding box center [427, 74] width 47 height 12
click at [411, 94] on link "Aperçu et éditer" at bounding box center [423, 96] width 52 height 8
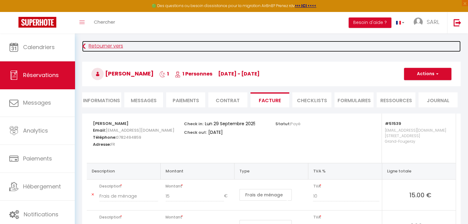
click at [98, 46] on link "Retourner vers" at bounding box center [271, 46] width 378 height 11
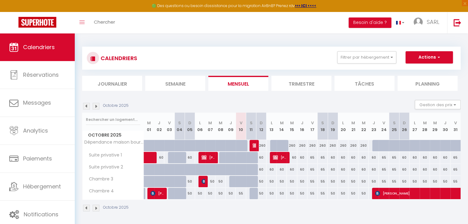
click at [85, 107] on img at bounding box center [86, 106] width 7 height 7
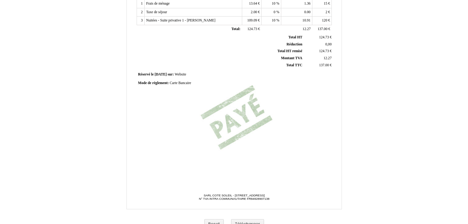
scroll to position [138, 0]
click at [245, 221] on button "Télécharger" at bounding box center [247, 224] width 33 height 10
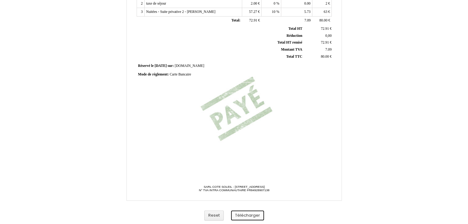
click at [250, 213] on button "Télécharger" at bounding box center [247, 216] width 33 height 10
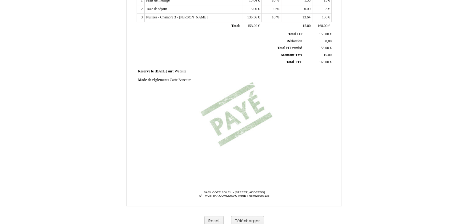
scroll to position [142, 0]
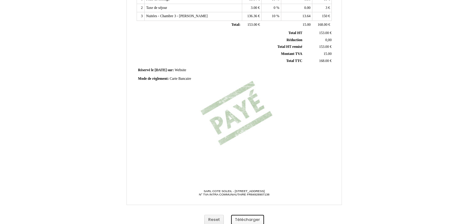
click at [242, 217] on button "Télécharger" at bounding box center [247, 220] width 33 height 10
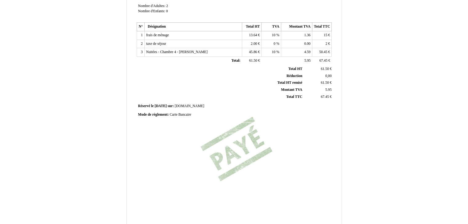
scroll to position [146, 0]
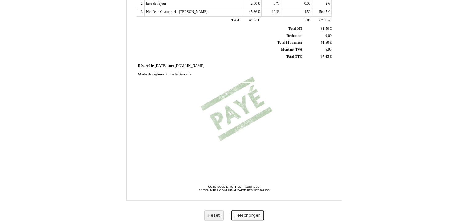
click at [251, 217] on button "Télécharger" at bounding box center [247, 216] width 33 height 10
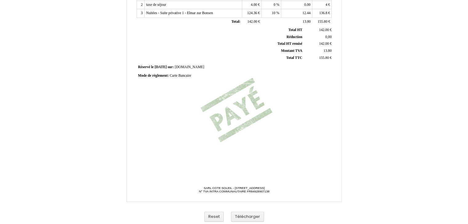
scroll to position [145, 0]
click at [244, 216] on button "Télécharger" at bounding box center [247, 217] width 33 height 10
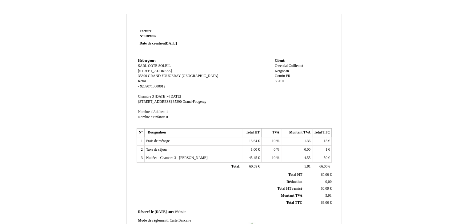
click at [398, 37] on div "Facture Facture N° 6709065 6709065 Date de création 10 September 2025 Hebergeur…" at bounding box center [234, 192] width 360 height 357
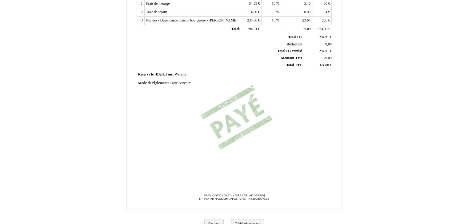
scroll to position [146, 0]
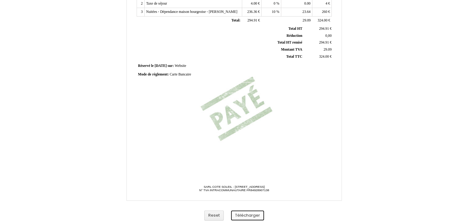
click at [238, 215] on button "Télécharger" at bounding box center [247, 216] width 33 height 10
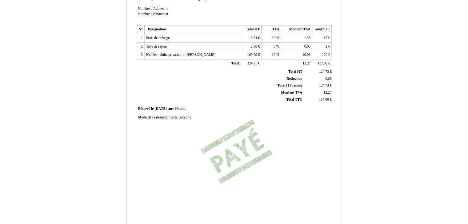
scroll to position [146, 0]
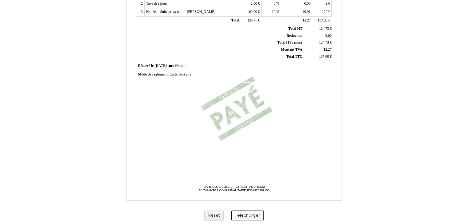
click at [241, 212] on button "Télécharger" at bounding box center [247, 216] width 33 height 10
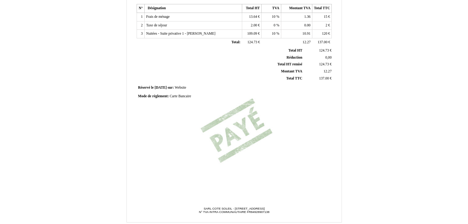
scroll to position [146, 0]
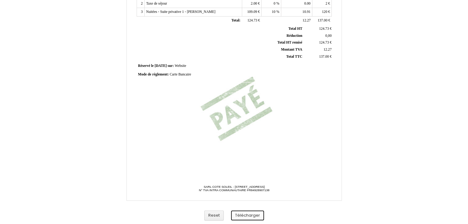
click at [234, 214] on button "Télécharger" at bounding box center [247, 216] width 33 height 10
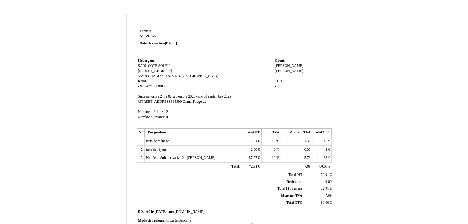
click at [467, 46] on html "Facture Facture N° 6591525 6591525 Date de création 28 August 2025 Hebergeur: H…" at bounding box center [234, 112] width 468 height 224
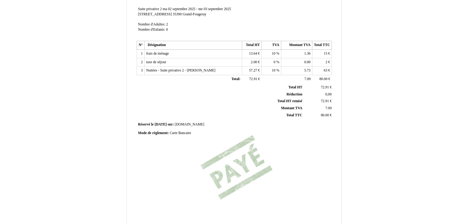
scroll to position [146, 0]
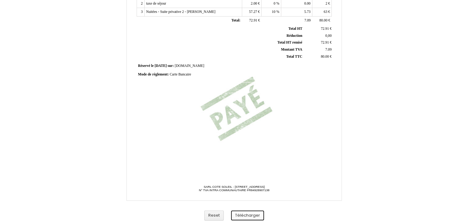
click at [252, 216] on button "Télécharger" at bounding box center [247, 216] width 33 height 10
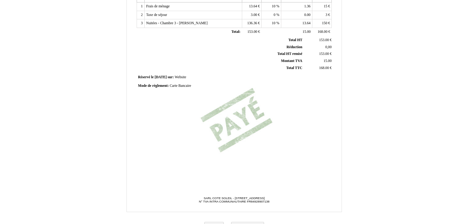
scroll to position [146, 0]
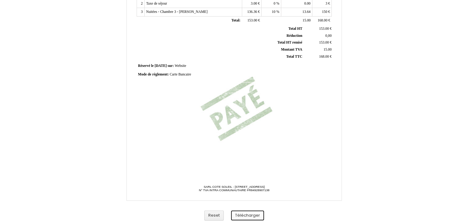
click at [253, 214] on button "Télécharger" at bounding box center [247, 216] width 33 height 10
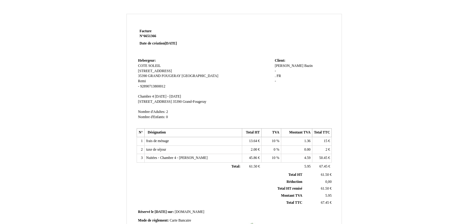
scroll to position [146, 0]
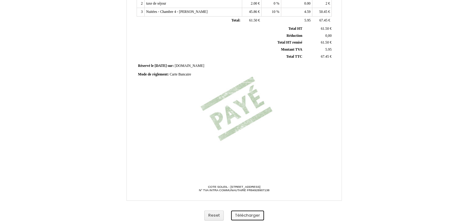
click at [252, 212] on button "Télécharger" at bounding box center [247, 216] width 33 height 10
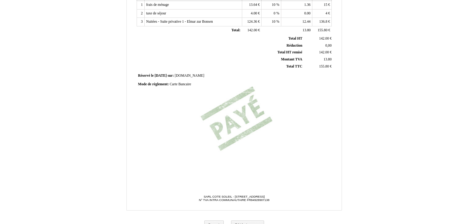
scroll to position [146, 0]
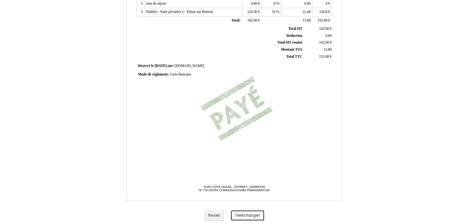
click at [244, 217] on button "Télécharger" at bounding box center [247, 216] width 33 height 10
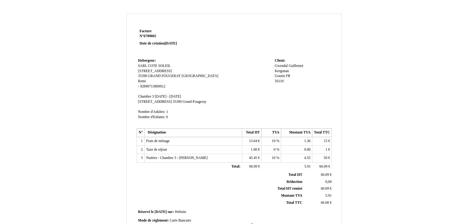
scroll to position [146, 0]
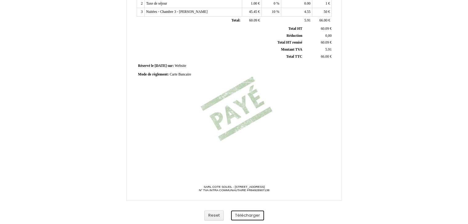
click at [248, 213] on button "Télécharger" at bounding box center [247, 216] width 33 height 10
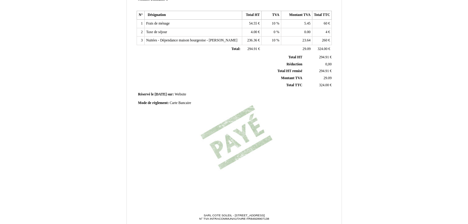
scroll to position [146, 0]
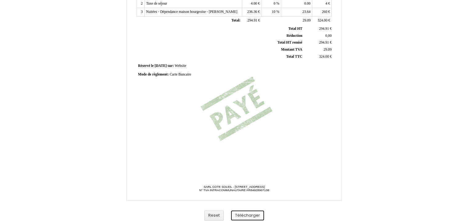
click at [247, 212] on button "Télécharger" at bounding box center [247, 216] width 33 height 10
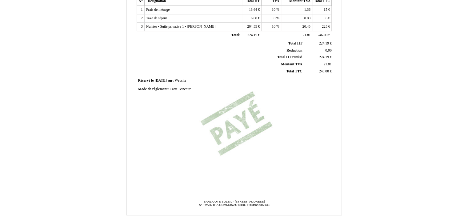
scroll to position [146, 0]
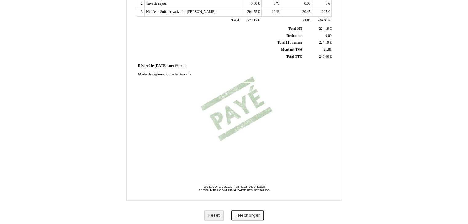
click at [251, 215] on button "Télécharger" at bounding box center [247, 216] width 33 height 10
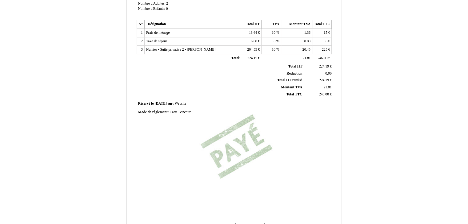
scroll to position [146, 0]
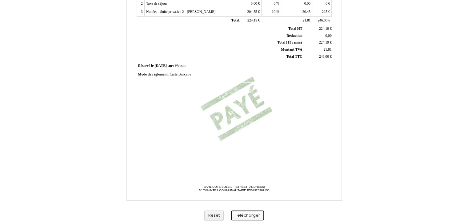
click at [249, 214] on button "Télécharger" at bounding box center [247, 216] width 33 height 10
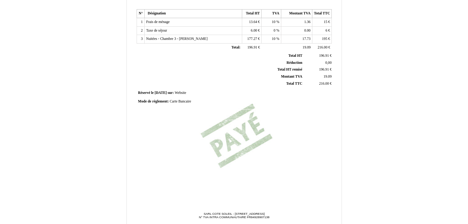
scroll to position [146, 0]
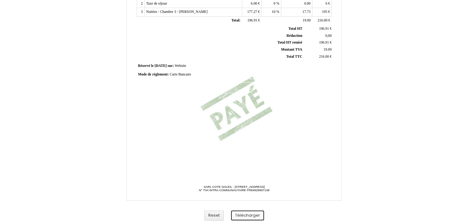
click at [241, 213] on button "Télécharger" at bounding box center [247, 216] width 33 height 10
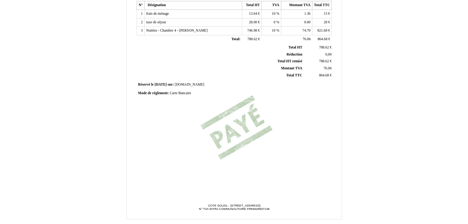
scroll to position [146, 0]
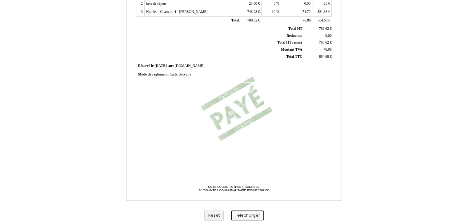
click at [240, 215] on button "Télécharger" at bounding box center [247, 216] width 33 height 10
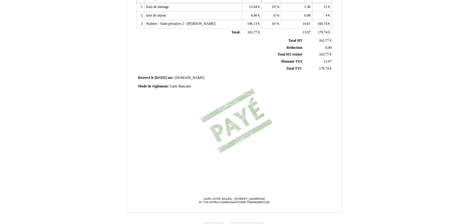
scroll to position [146, 0]
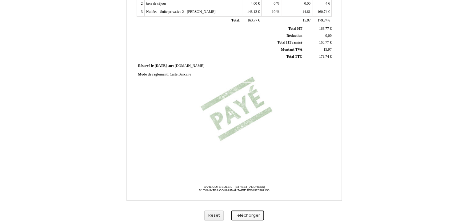
click at [242, 216] on button "Télécharger" at bounding box center [247, 216] width 33 height 10
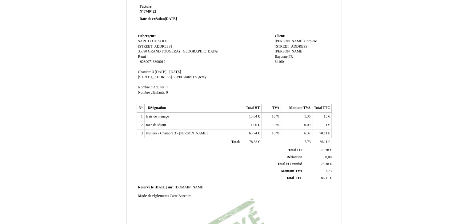
scroll to position [146, 0]
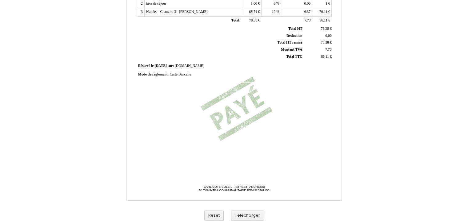
drag, startPoint x: 0, startPoint y: 0, endPoint x: 472, endPoint y: 142, distance: 492.9
click at [250, 216] on button "Télécharger" at bounding box center [247, 216] width 33 height 10
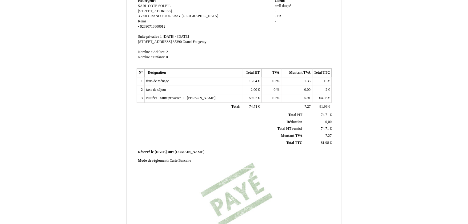
scroll to position [146, 0]
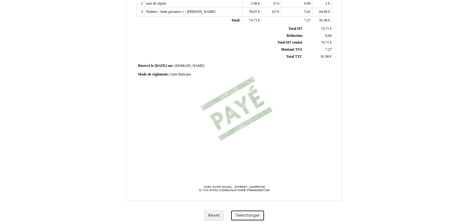
click at [249, 218] on button "Télécharger" at bounding box center [247, 216] width 33 height 10
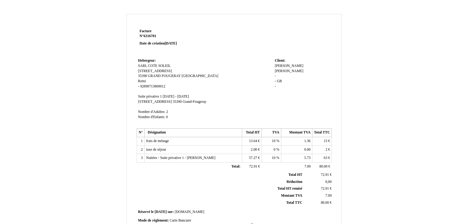
scroll to position [146, 0]
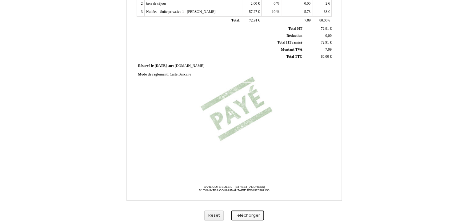
click at [250, 214] on button "Télécharger" at bounding box center [247, 216] width 33 height 10
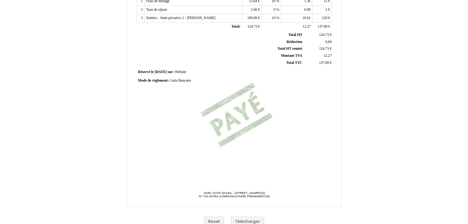
scroll to position [146, 0]
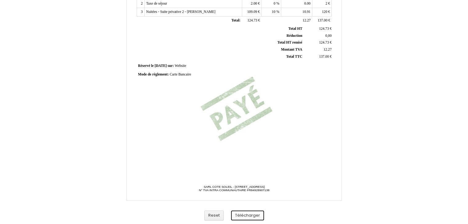
click at [245, 216] on button "Télécharger" at bounding box center [247, 216] width 33 height 10
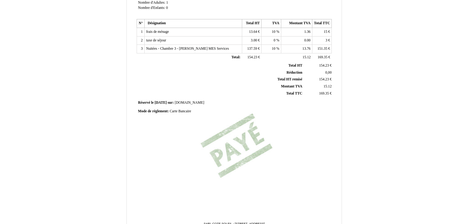
scroll to position [146, 0]
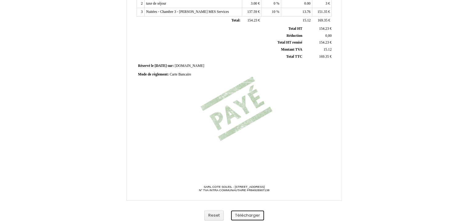
click at [244, 213] on button "Télécharger" at bounding box center [247, 216] width 33 height 10
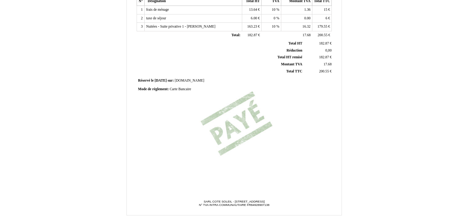
scroll to position [146, 0]
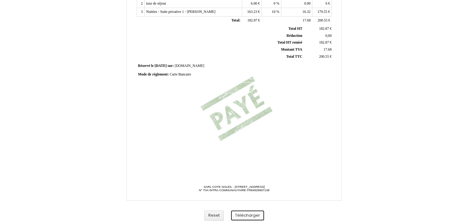
click at [244, 218] on button "Télécharger" at bounding box center [247, 216] width 33 height 10
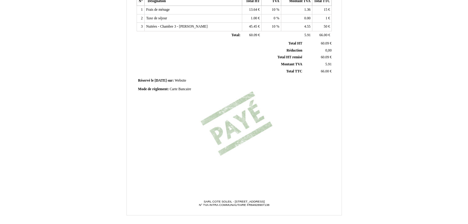
scroll to position [146, 0]
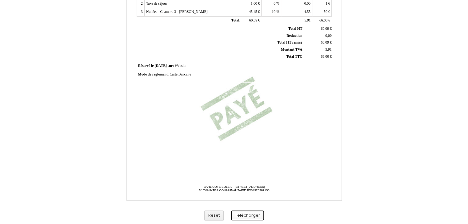
click at [241, 214] on button "Télécharger" at bounding box center [247, 216] width 33 height 10
